Goal: Check status: Check status

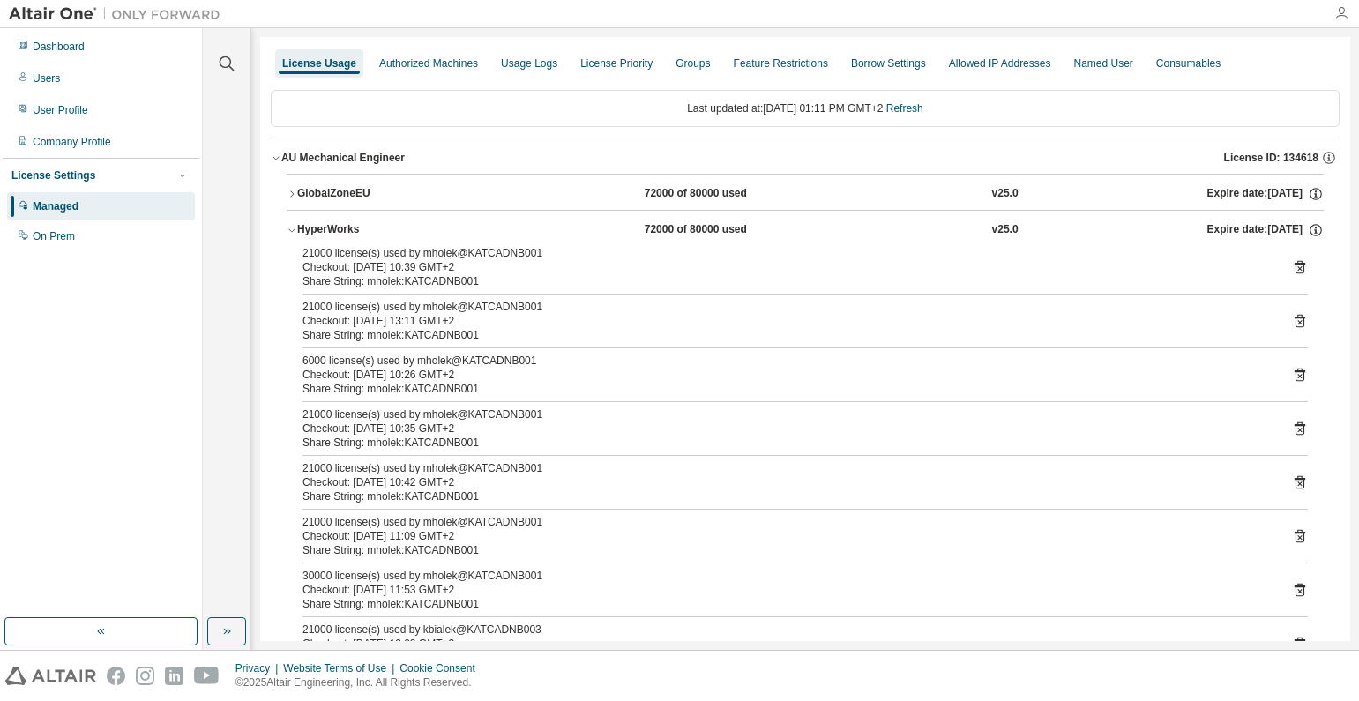
scroll to position [794, 0]
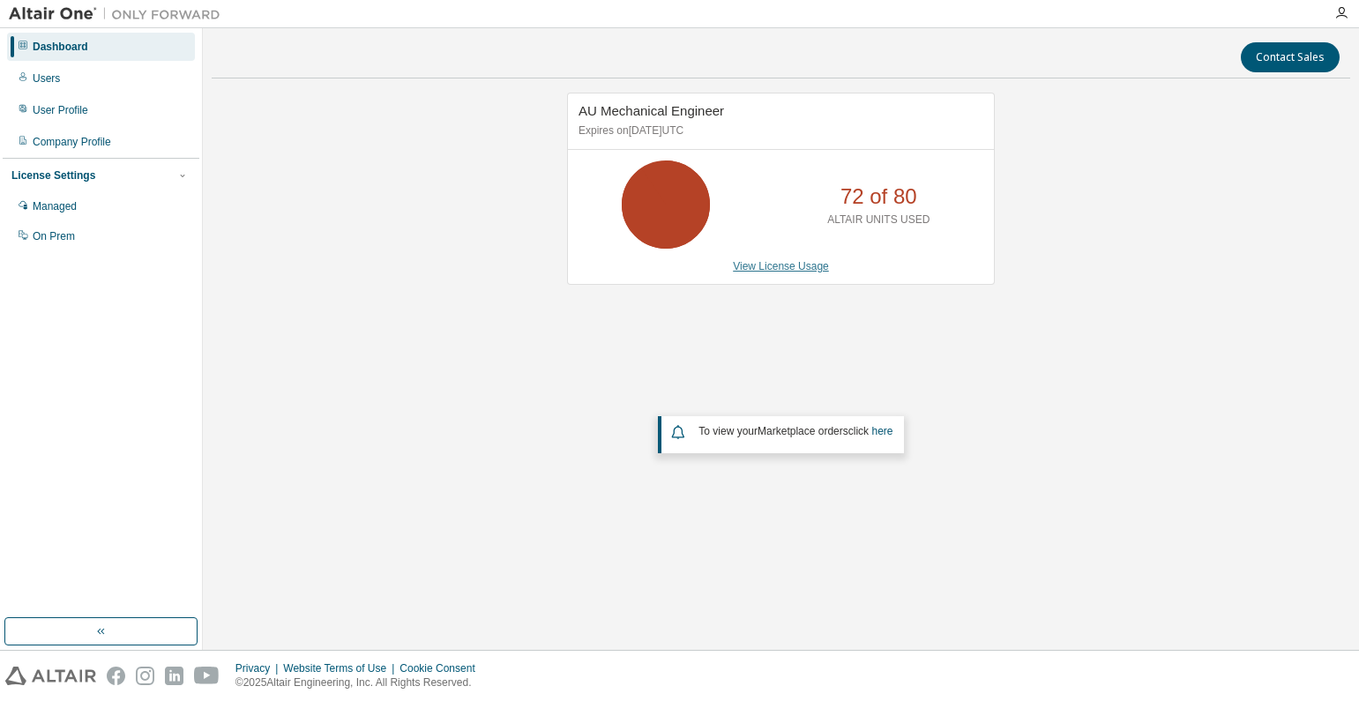
click at [773, 269] on link "View License Usage" at bounding box center [781, 266] width 96 height 12
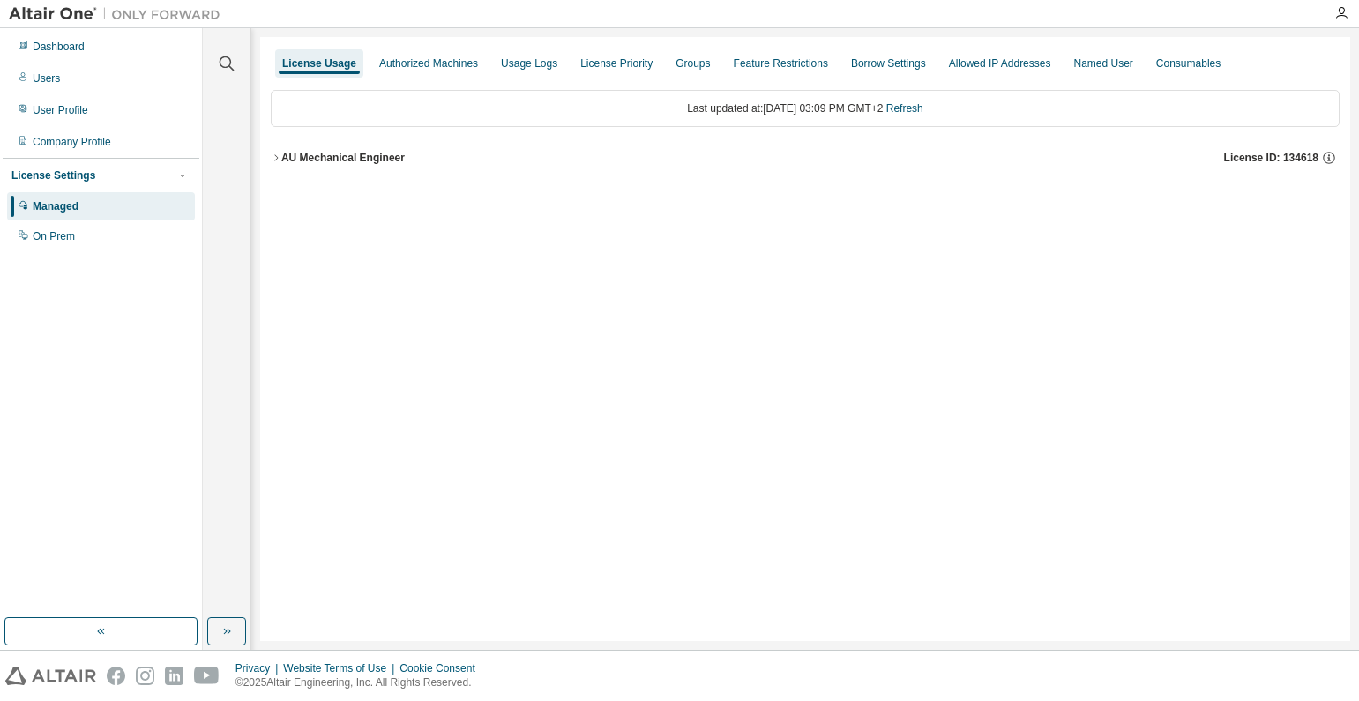
click at [276, 157] on icon "button" at bounding box center [276, 158] width 11 height 11
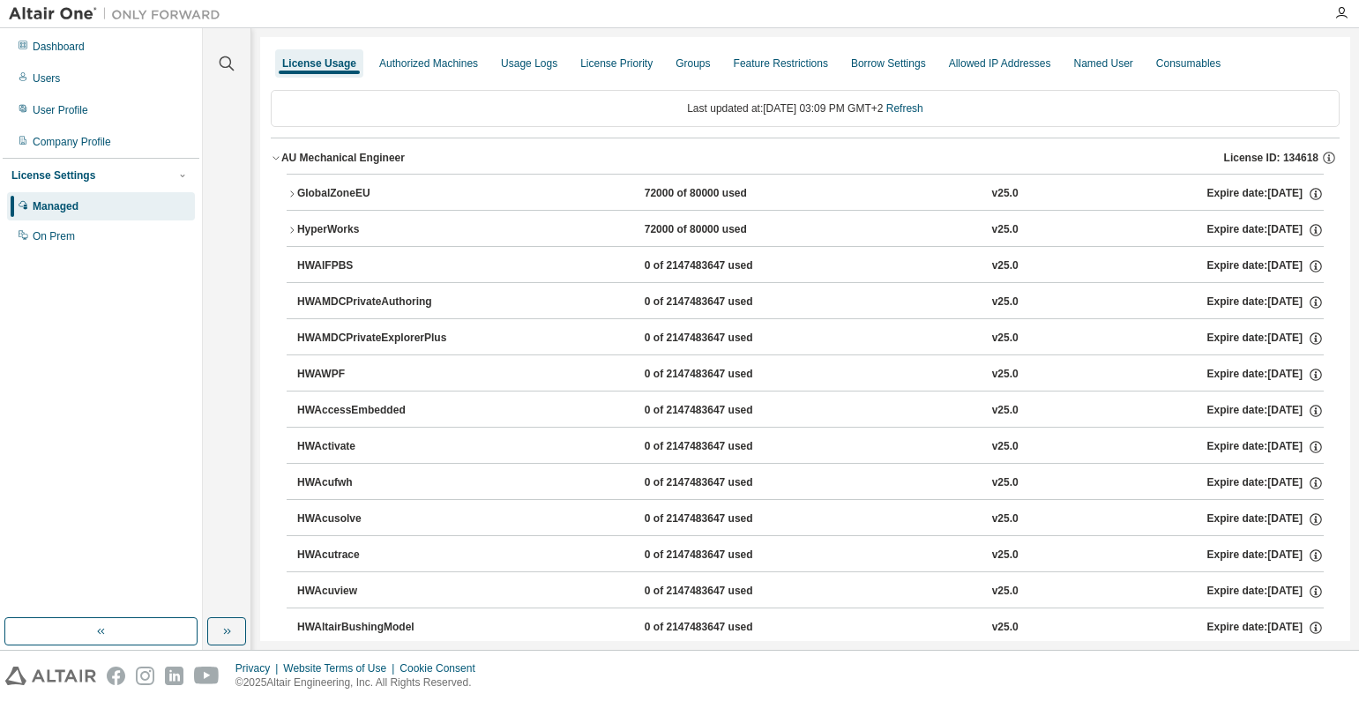
click at [288, 232] on icon "button" at bounding box center [292, 230] width 11 height 11
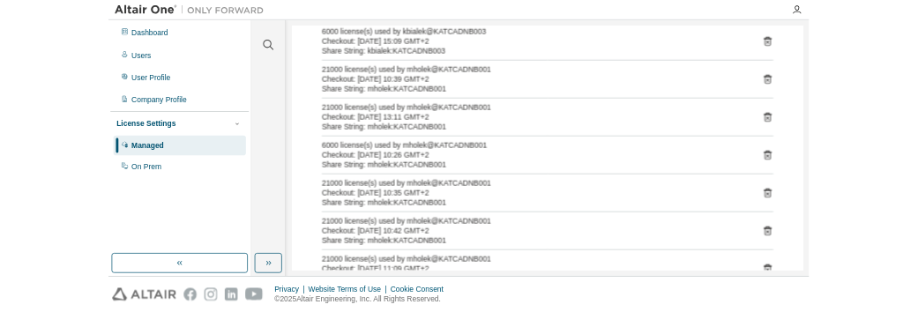
scroll to position [649, 0]
